Goal: Task Accomplishment & Management: Manage account settings

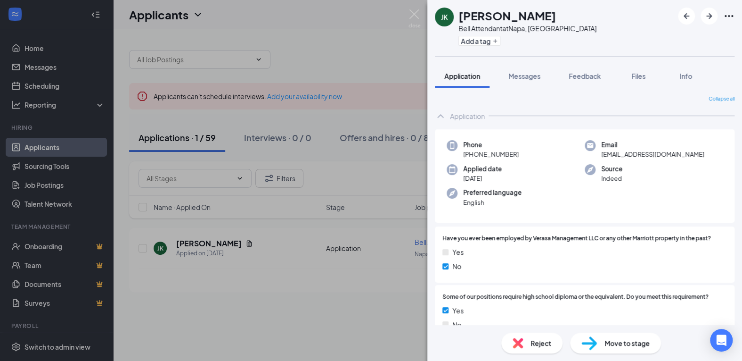
click at [340, 47] on div "JK Joshua Kho Bell Attendant at Napa, CA Add a tag Application Messages Feedbac…" at bounding box center [371, 180] width 742 height 361
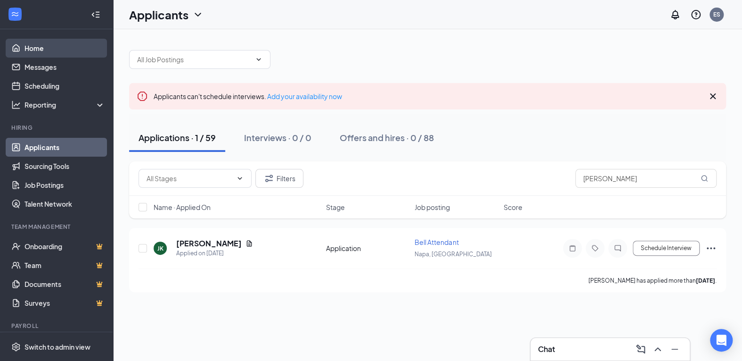
click at [51, 45] on link "Home" at bounding box center [65, 48] width 81 height 19
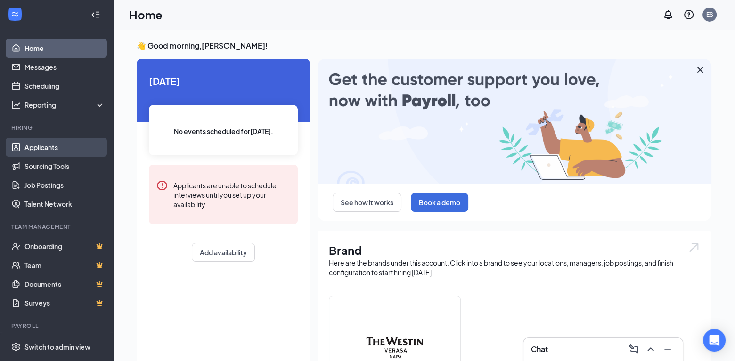
click at [75, 147] on link "Applicants" at bounding box center [65, 147] width 81 height 19
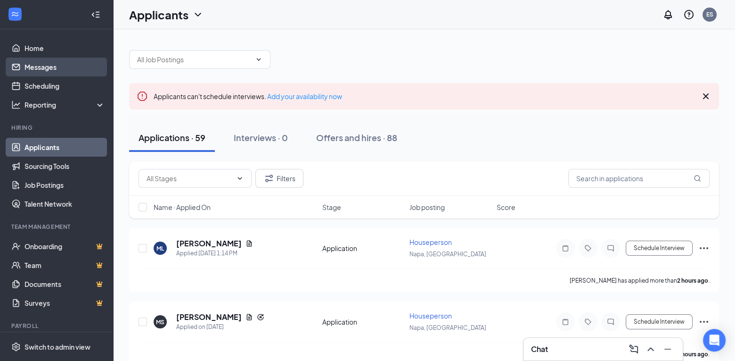
click at [41, 69] on link "Messages" at bounding box center [65, 67] width 81 height 19
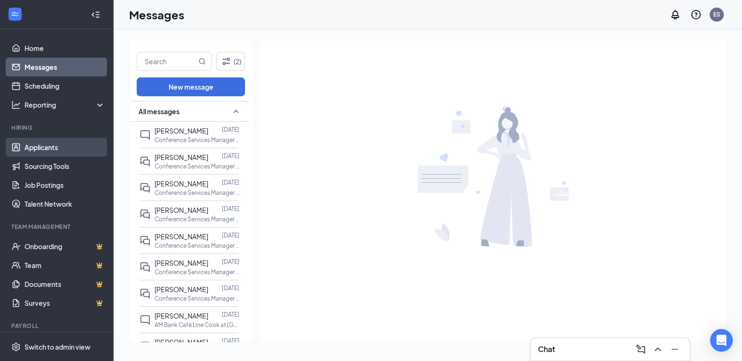
click at [53, 146] on link "Applicants" at bounding box center [65, 147] width 81 height 19
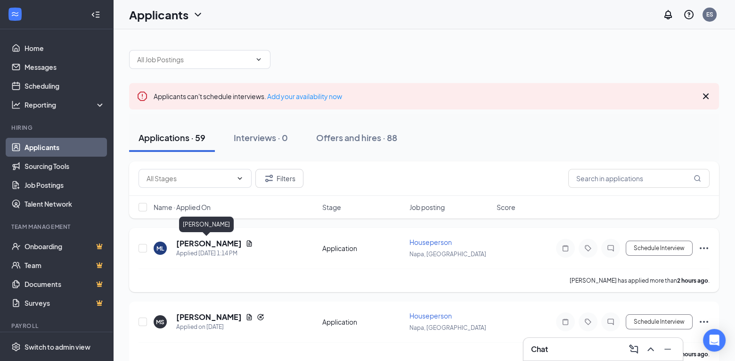
click at [200, 240] on h5 "Marina Liebes" at bounding box center [209, 243] width 66 height 10
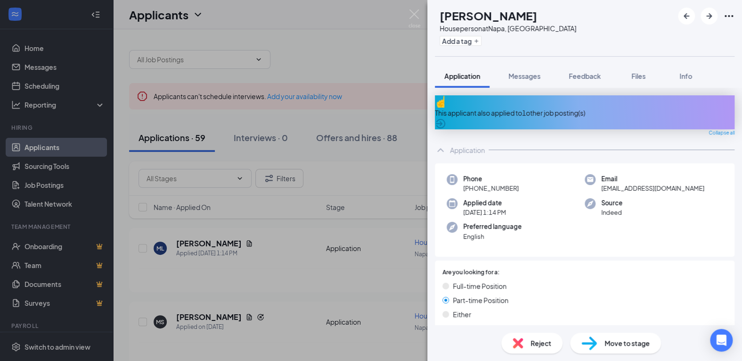
click at [525, 107] on div "This applicant also applied to 1 other job posting(s)" at bounding box center [585, 112] width 300 height 10
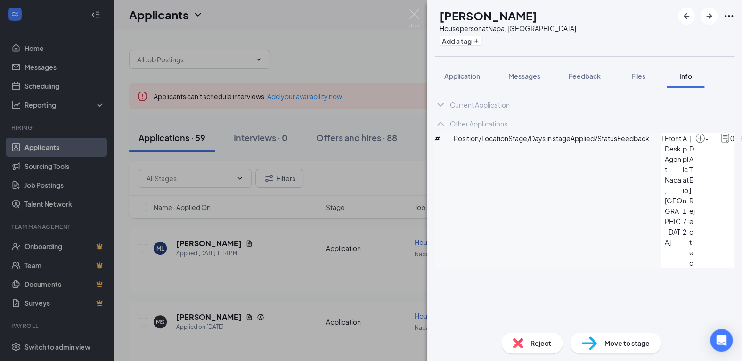
click at [370, 69] on div "ML Marina Liebes Houseperson at Napa, CA Add a tag Application Messages Feedbac…" at bounding box center [371, 180] width 742 height 361
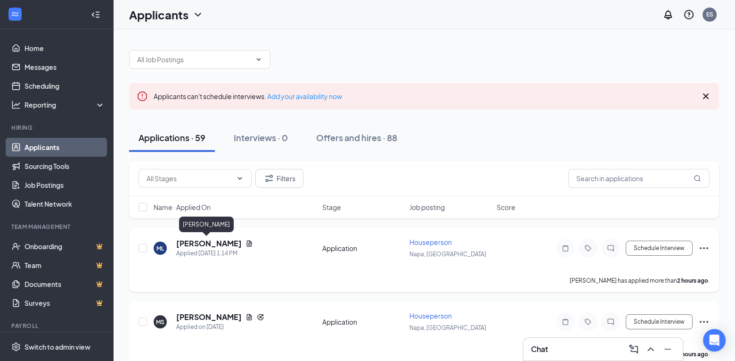
click at [208, 242] on h5 "Marina Liebes" at bounding box center [209, 243] width 66 height 10
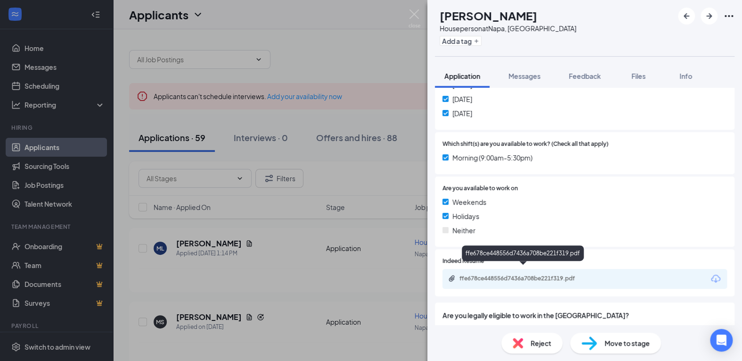
scroll to position [358, 0]
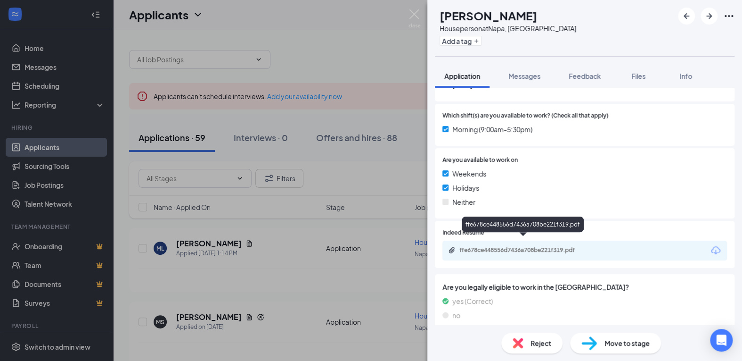
click at [516, 246] on div "ffe678ce448556d7436a708be221f319.pdf" at bounding box center [526, 250] width 132 height 8
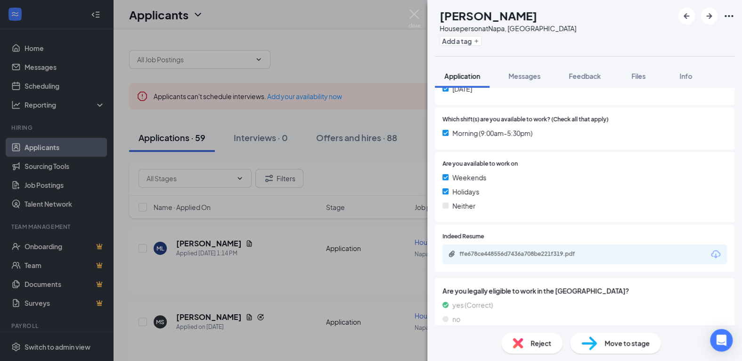
click at [538, 342] on span "Reject" at bounding box center [541, 342] width 21 height 10
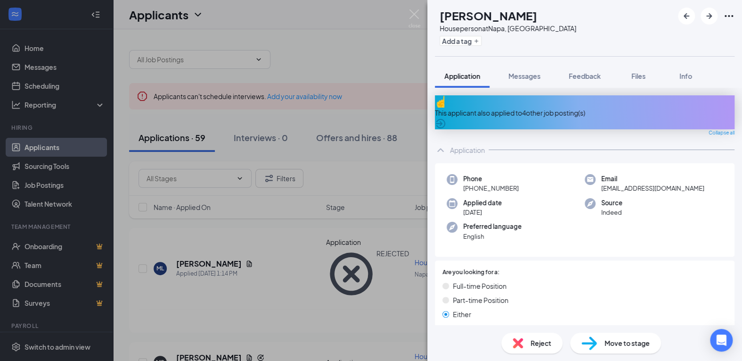
click at [267, 288] on div "MS Miguel Sandoval Houseperson at Napa, CA Add a tag Application Messages Feedb…" at bounding box center [371, 180] width 742 height 361
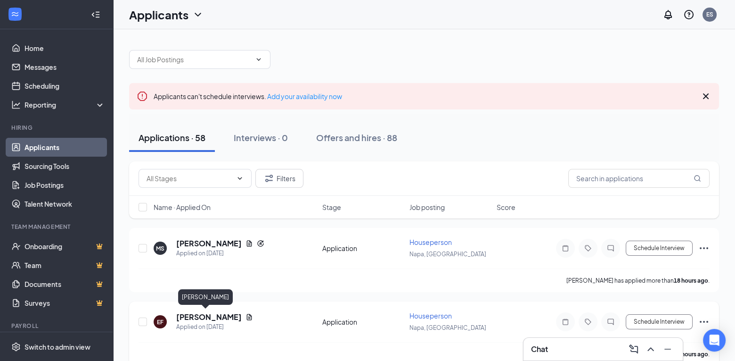
click at [206, 315] on h5 "[PERSON_NAME]" at bounding box center [209, 317] width 66 height 10
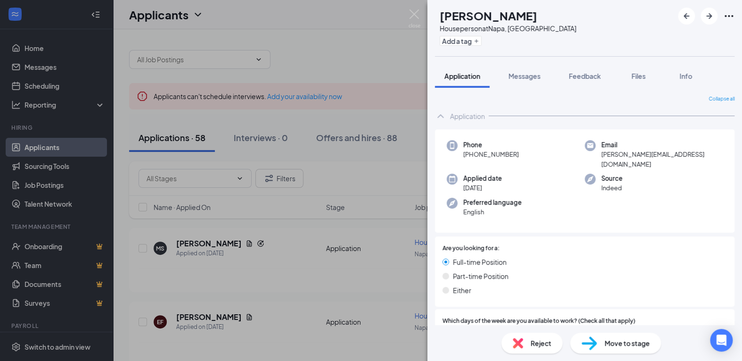
click at [314, 59] on div "EF Elidia Flores Houseperson at Napa, CA Add a tag Application Messages Feedbac…" at bounding box center [371, 180] width 742 height 361
click at [276, 60] on div "EF Elidia Flores Houseperson at Napa, CA Add a tag Application Messages Feedbac…" at bounding box center [371, 180] width 742 height 361
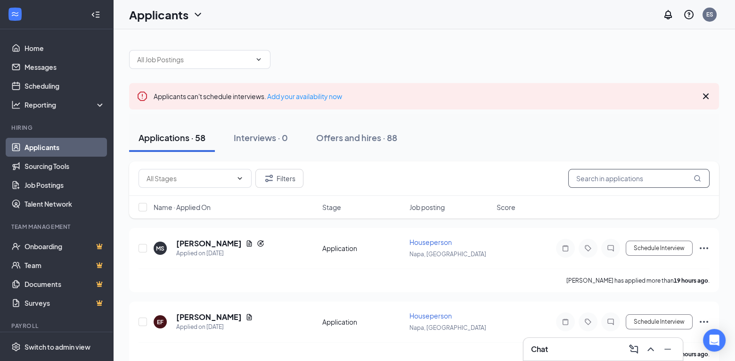
click at [608, 181] on input "text" at bounding box center [638, 178] width 141 height 19
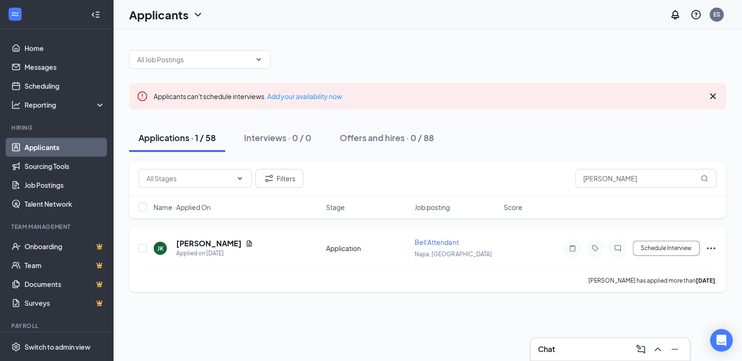
click at [708, 247] on icon "Ellipses" at bounding box center [711, 248] width 8 height 2
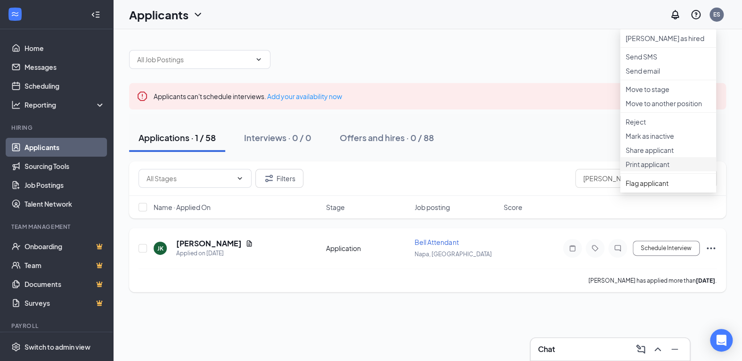
click at [654, 169] on p "Print applicant" at bounding box center [668, 163] width 85 height 9
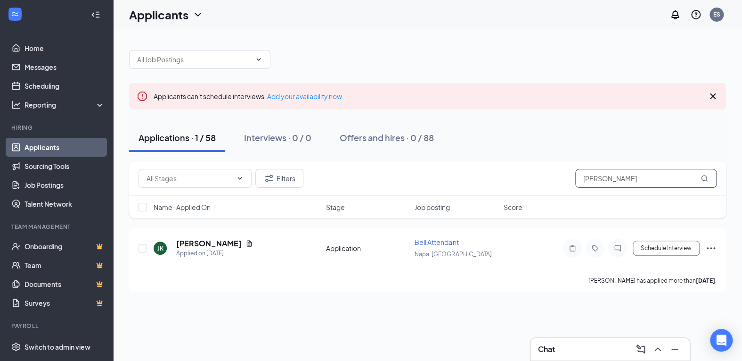
drag, startPoint x: 612, startPoint y: 178, endPoint x: 519, endPoint y: 189, distance: 93.5
click at [519, 189] on div "Filters josh" at bounding box center [427, 178] width 597 height 34
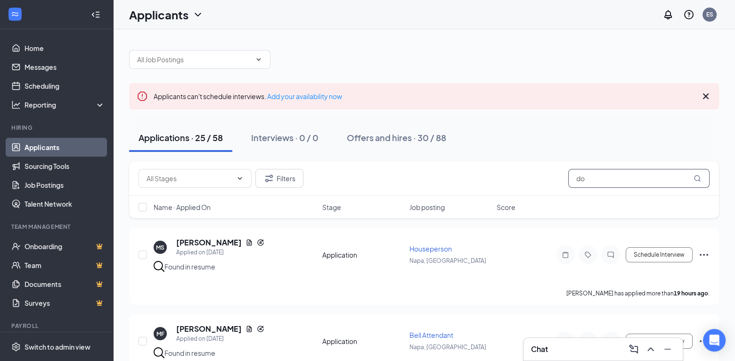
type input "do"
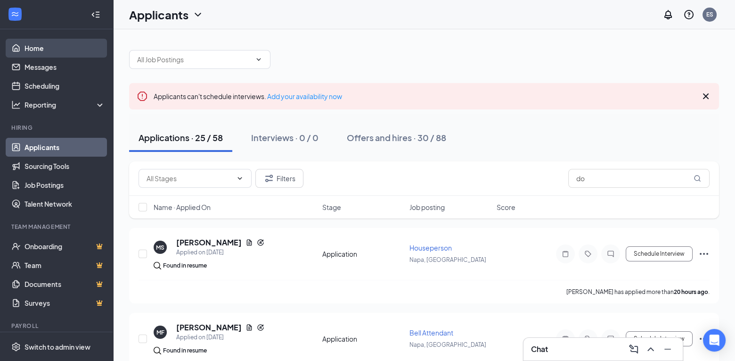
click at [61, 50] on link "Home" at bounding box center [65, 48] width 81 height 19
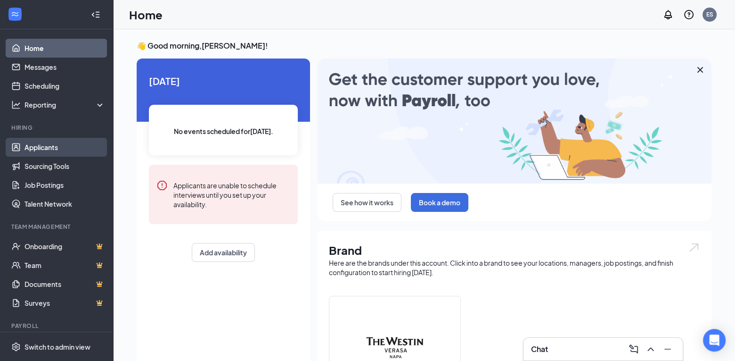
click at [56, 148] on link "Applicants" at bounding box center [65, 147] width 81 height 19
